Goal: Transaction & Acquisition: Purchase product/service

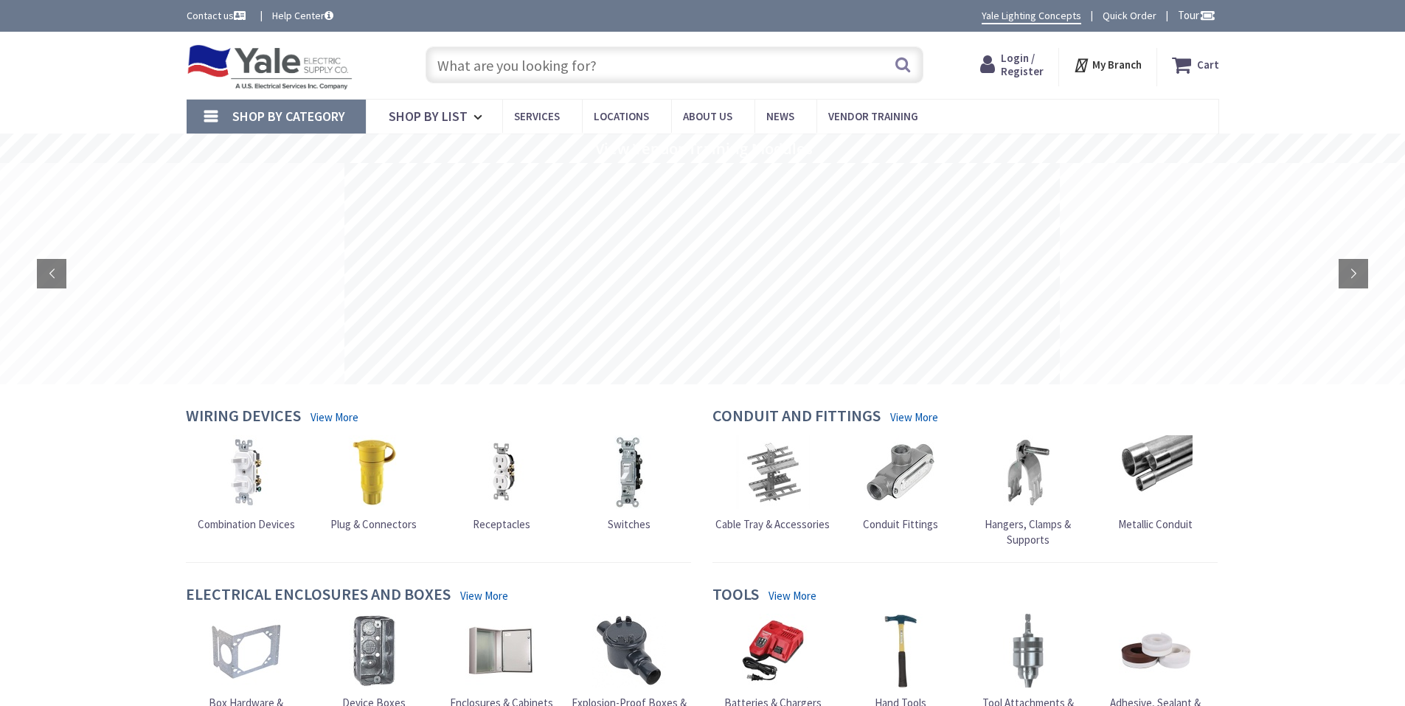
click at [1024, 56] on span "Login / Register" at bounding box center [1022, 64] width 43 height 27
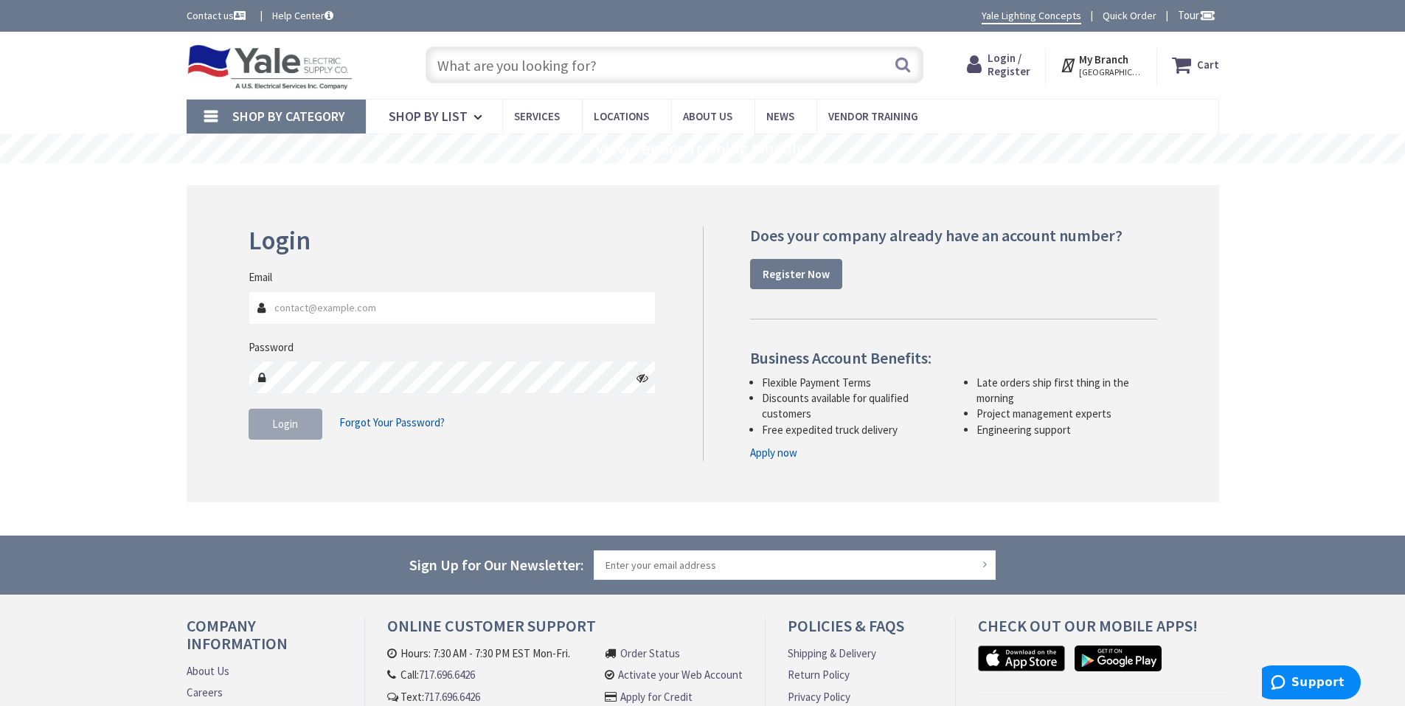
type input "j.m.reistelectric@gmail.com"
click at [319, 469] on div "Login Invalid login or password Email j.m.reistelectric@gmail.com Password Logi…" at bounding box center [703, 343] width 1033 height 317
click at [298, 426] on button "Login" at bounding box center [286, 424] width 74 height 31
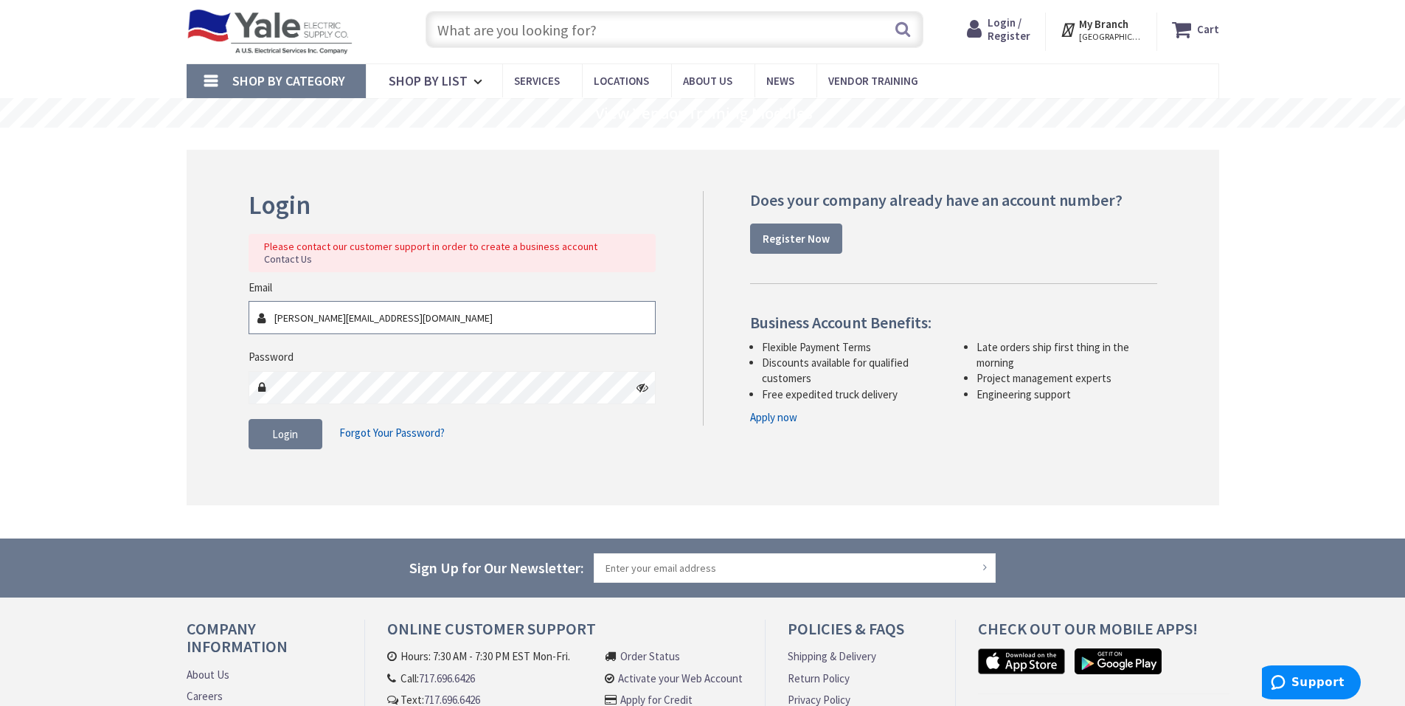
scroll to position [36, 0]
click at [1008, 24] on span "Login / Register" at bounding box center [1009, 28] width 43 height 27
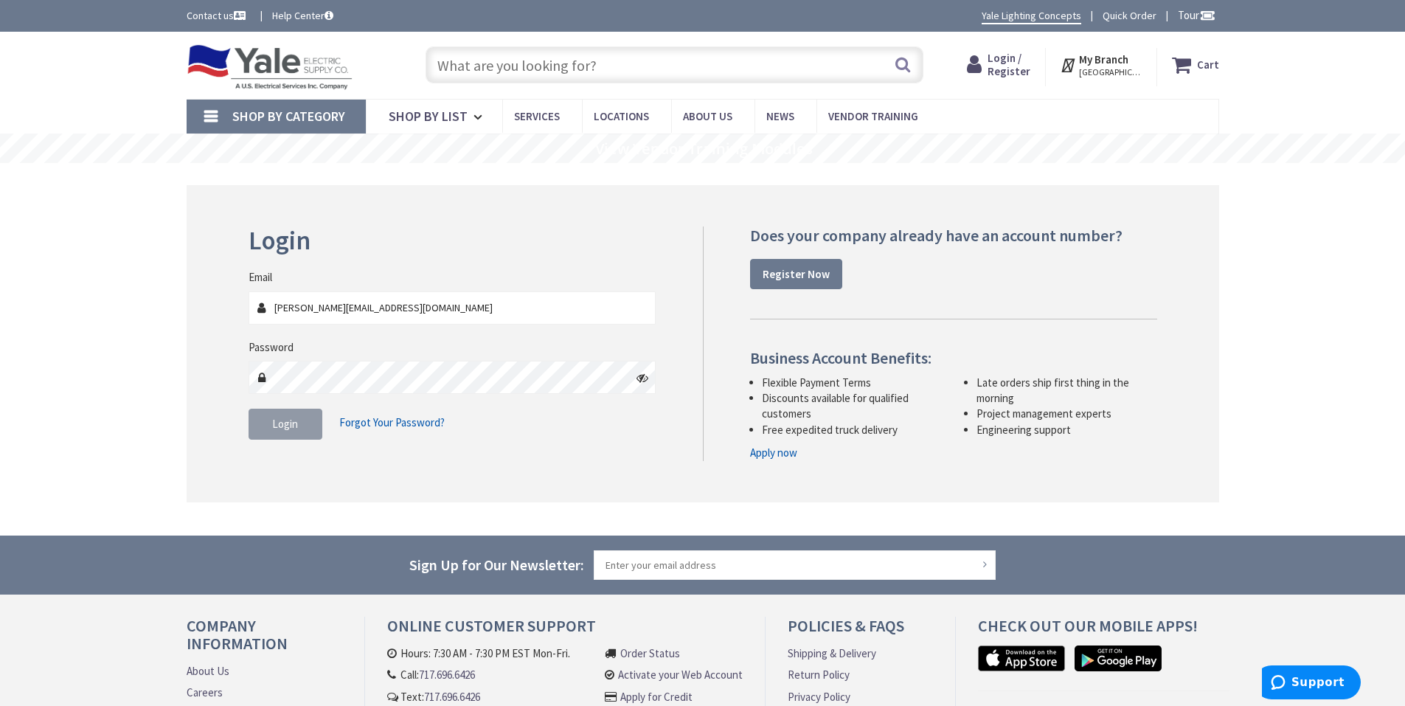
click at [265, 423] on button "Login" at bounding box center [286, 424] width 74 height 31
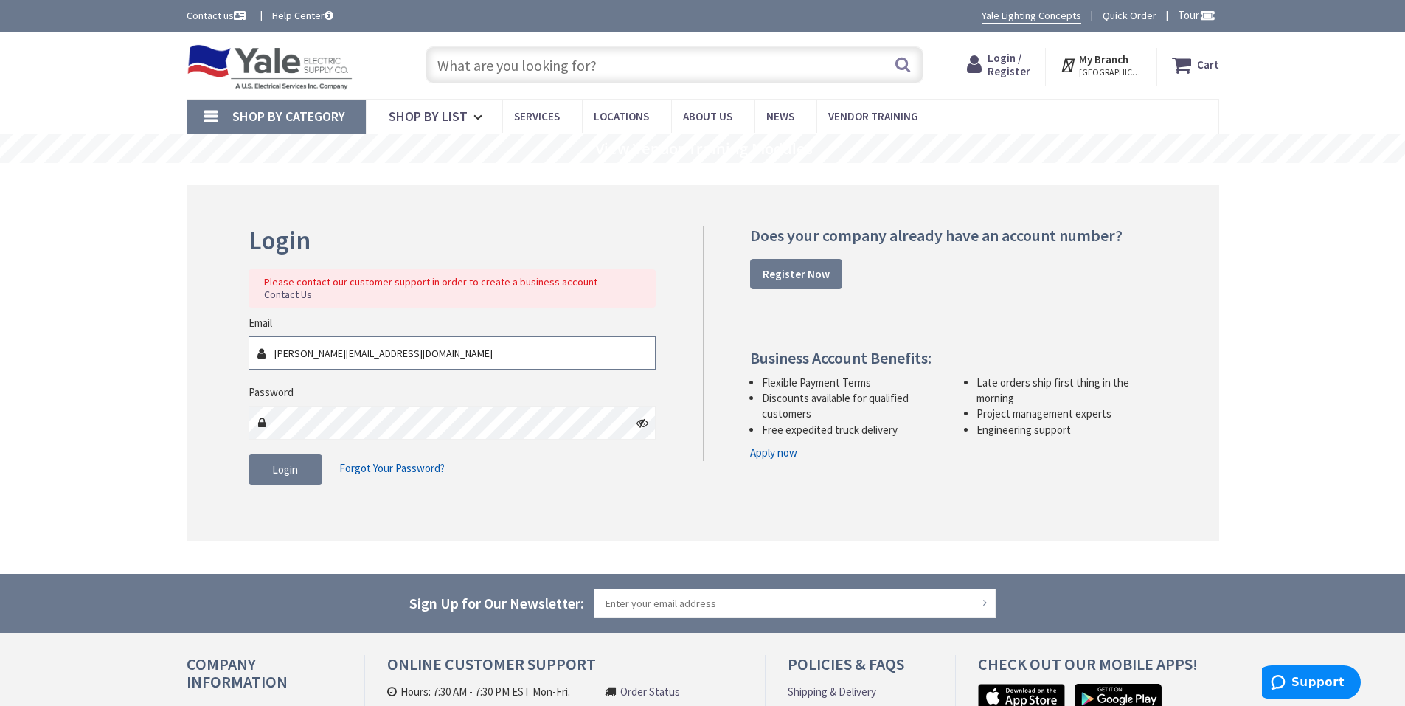
drag, startPoint x: 398, startPoint y: 347, endPoint x: 277, endPoint y: 344, distance: 121.0
click at [277, 344] on input "j.m.reistelectric@gmail.com" at bounding box center [453, 352] width 408 height 33
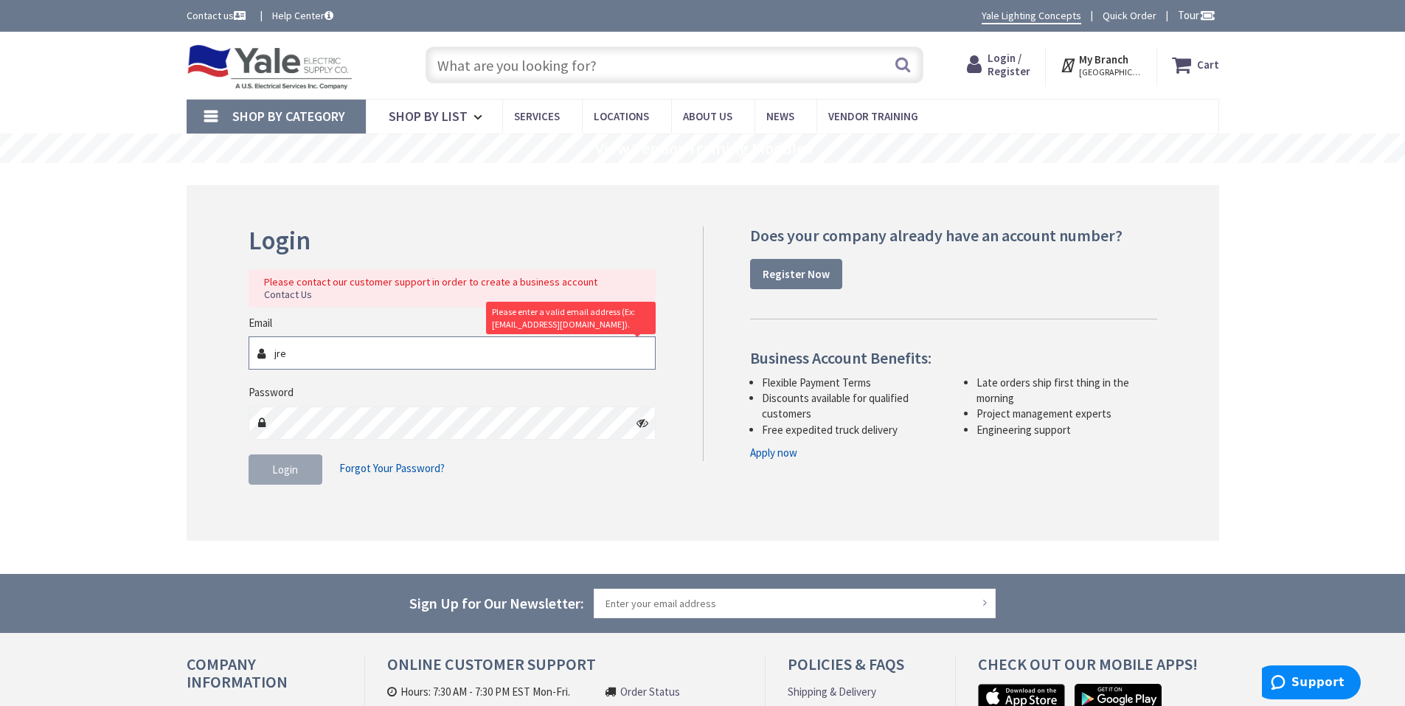
type input "jreist@reistelectric.com"
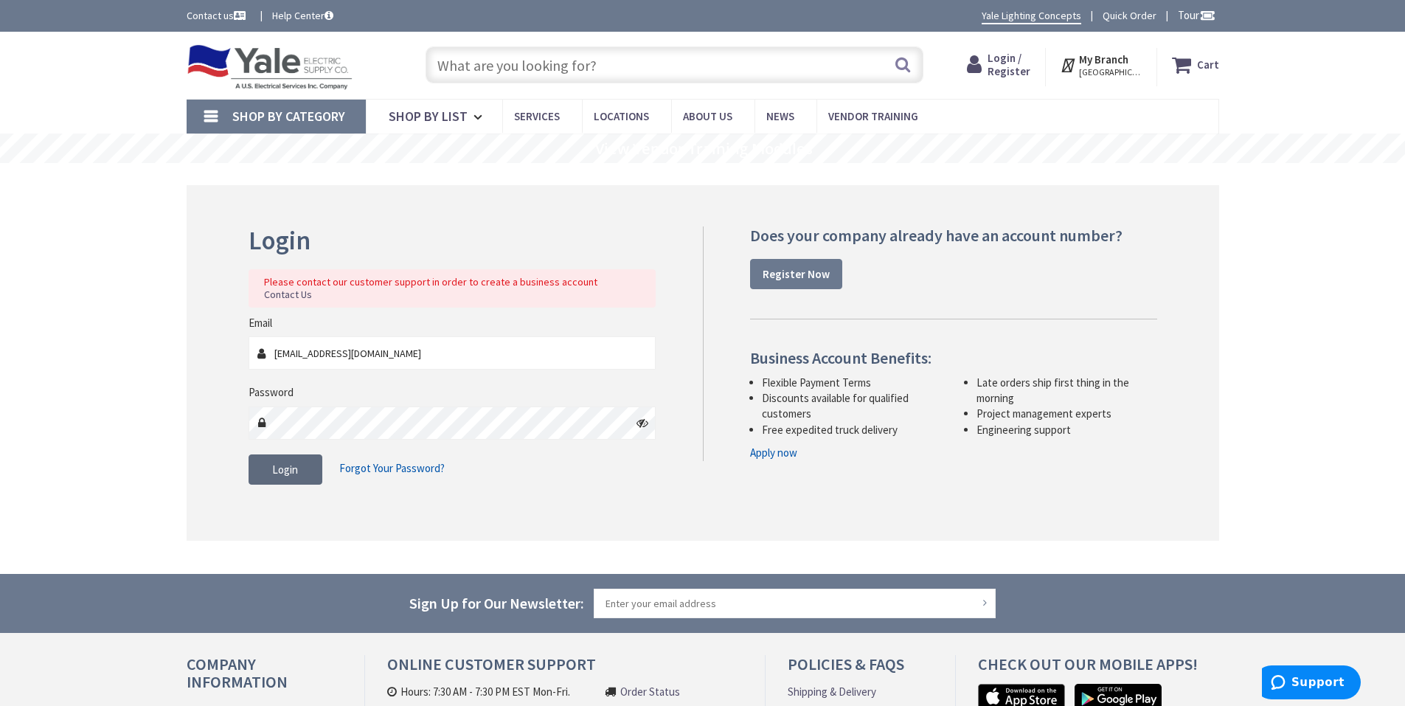
click at [285, 462] on span "Login" at bounding box center [285, 469] width 26 height 14
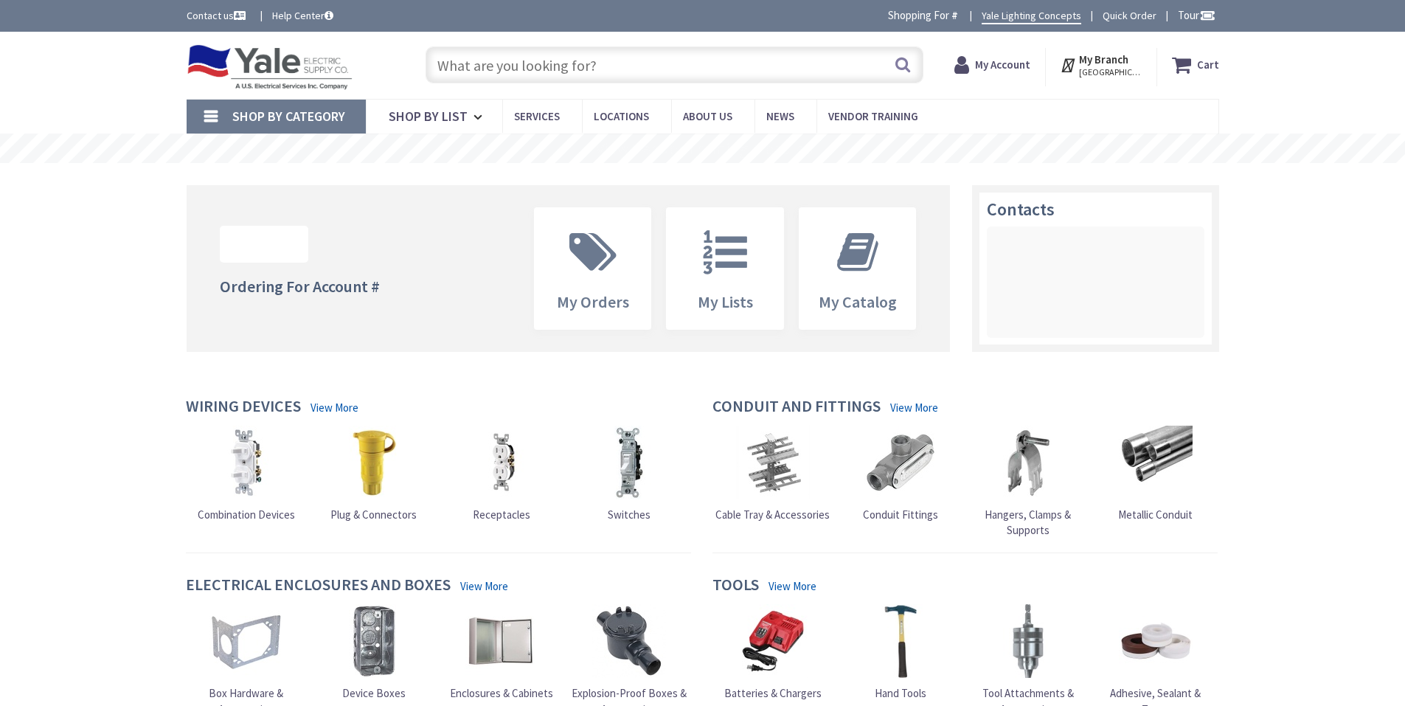
click at [558, 63] on input "text" at bounding box center [675, 64] width 498 height 37
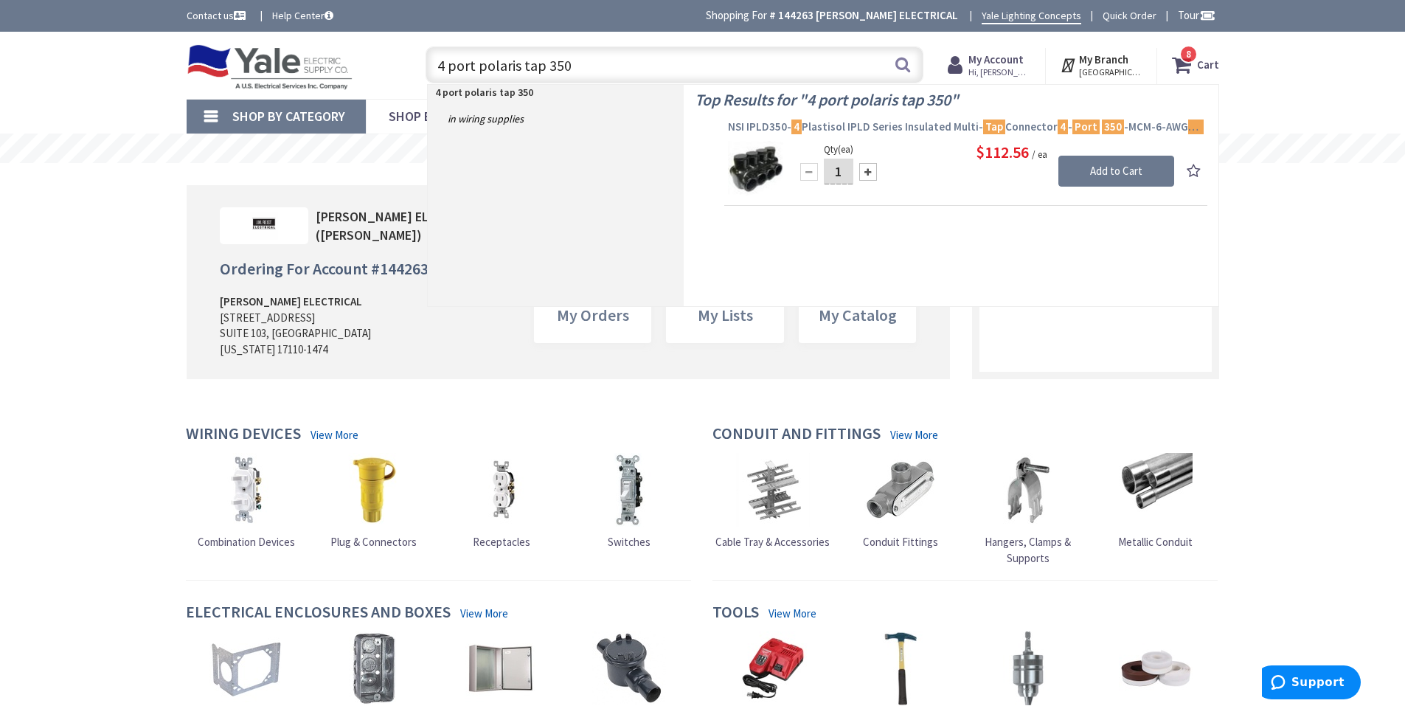
type input "4 port polaris tap 350"
click at [917, 122] on span "NSI IPLD350- 4 Plastisol IPLD Series Insulated Multi- Tap Connector 4 - Port 35…" at bounding box center [966, 126] width 476 height 15
